Goal: Task Accomplishment & Management: Use online tool/utility

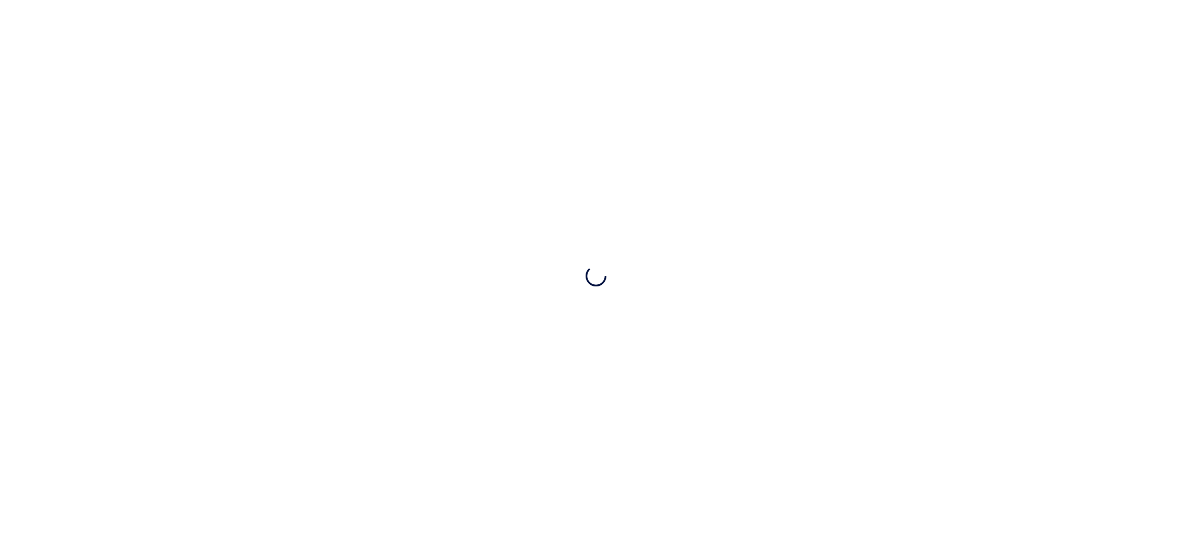
click at [224, 40] on div at bounding box center [596, 276] width 1192 height 552
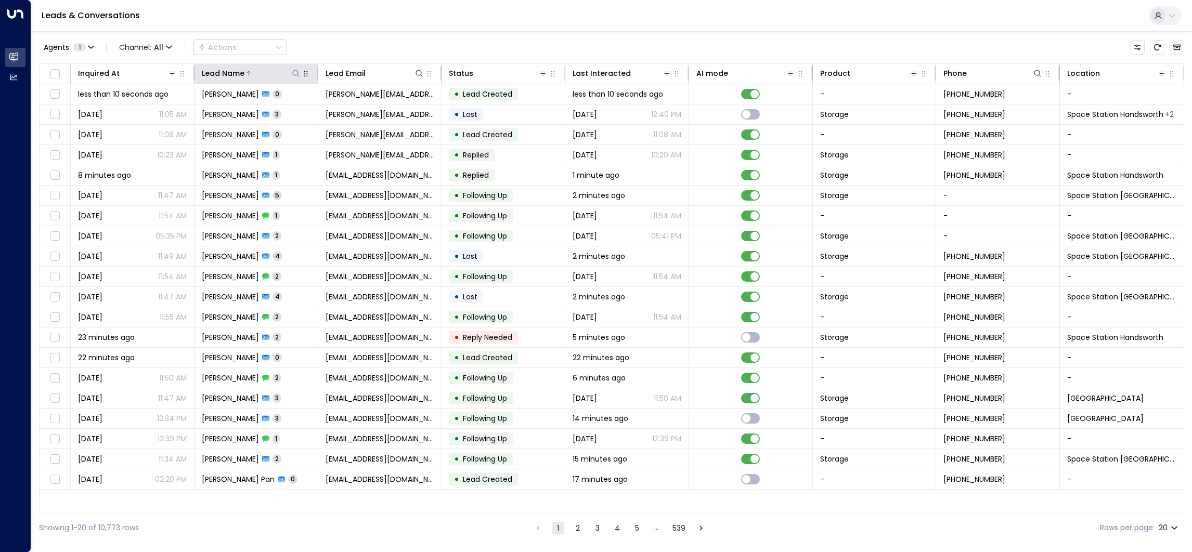
click at [296, 76] on icon at bounding box center [296, 73] width 8 height 8
click at [344, 110] on input "text" at bounding box center [295, 110] width 143 height 19
type input "**********"
click at [383, 31] on div "Leads & Conversations" at bounding box center [611, 16] width 1160 height 32
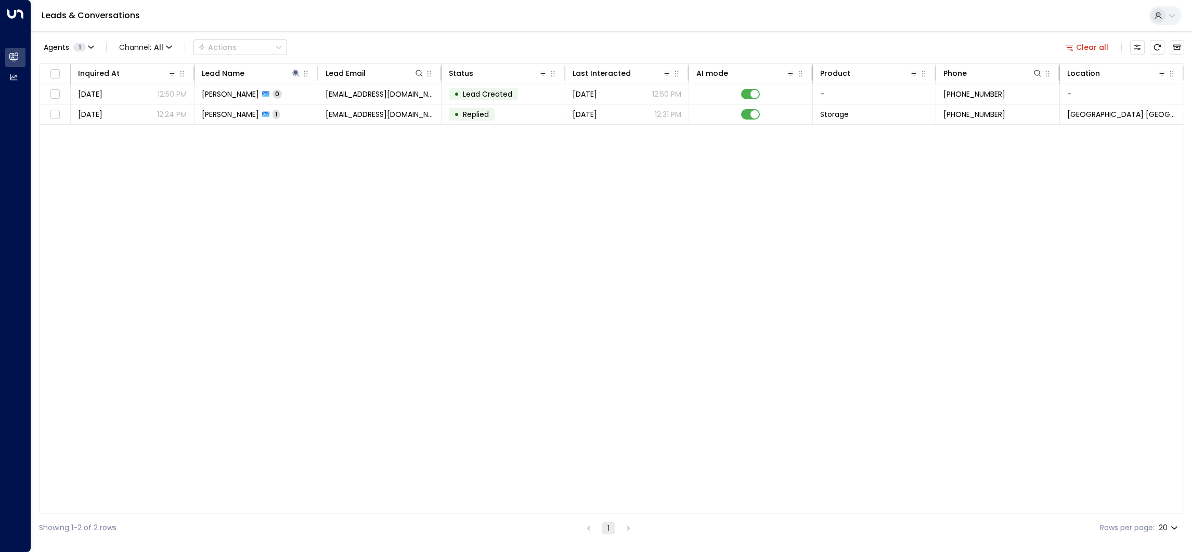
click at [292, 96] on td "Arron Jones 0" at bounding box center [256, 94] width 124 height 20
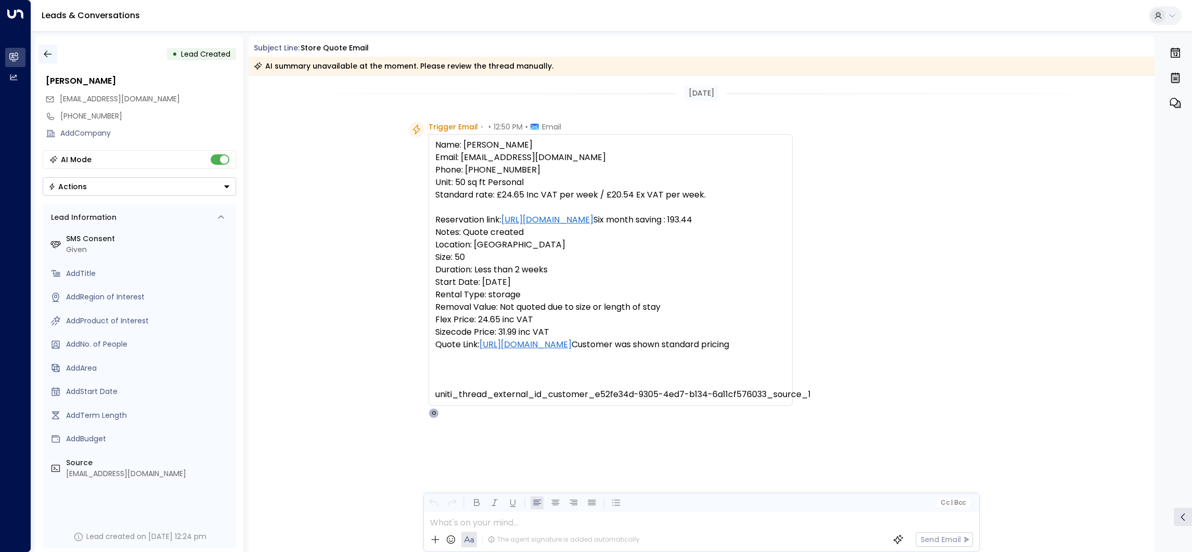
click at [45, 49] on icon "button" at bounding box center [48, 54] width 10 height 10
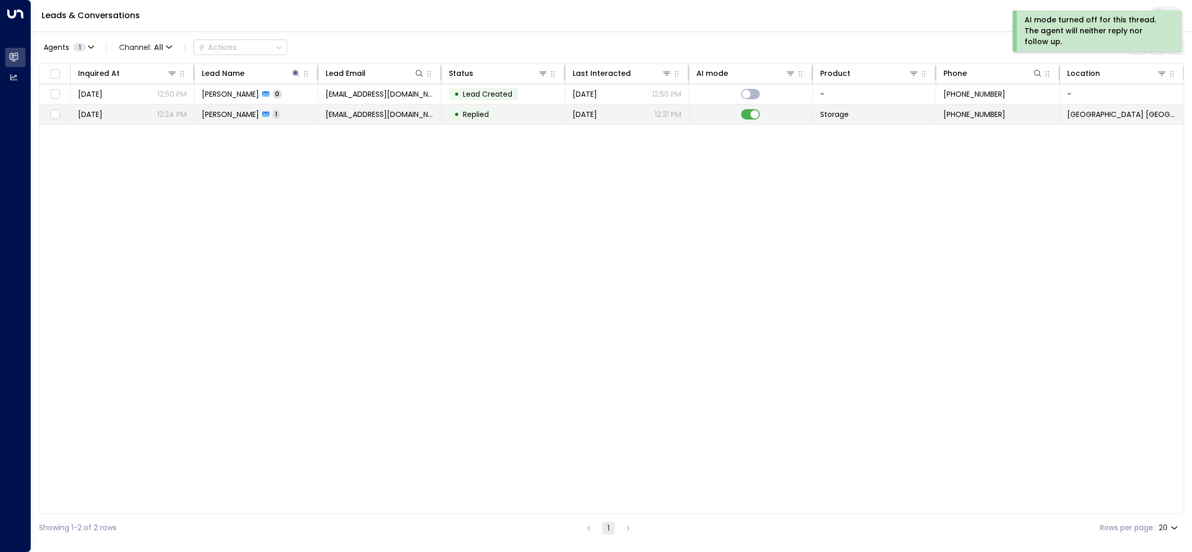
click at [404, 112] on span "[EMAIL_ADDRESS][DOMAIN_NAME]" at bounding box center [379, 114] width 109 height 10
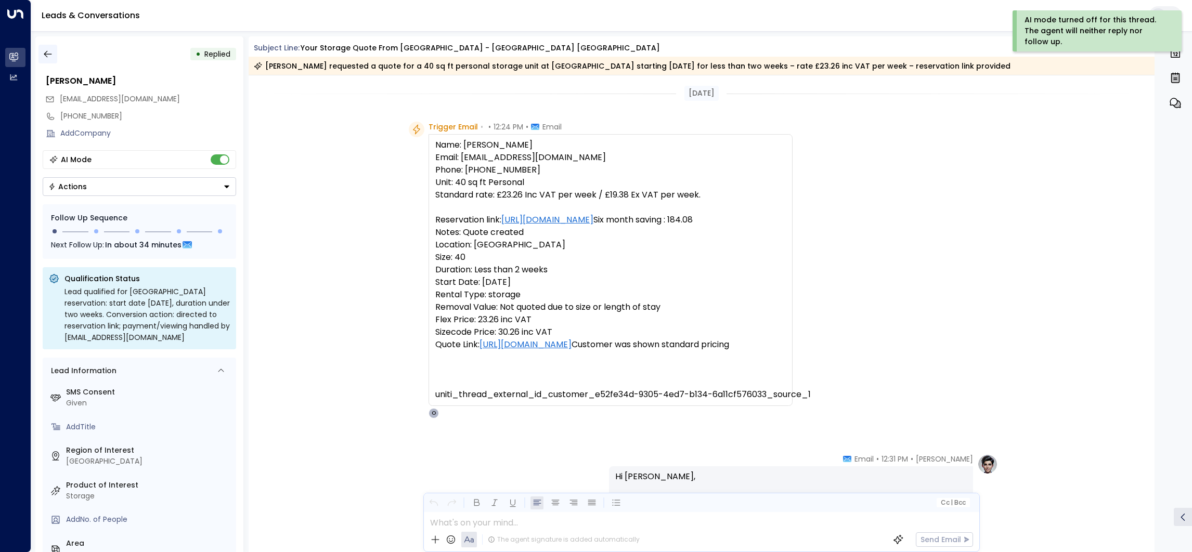
click at [53, 53] on button "button" at bounding box center [47, 54] width 19 height 19
